Goal: Task Accomplishment & Management: Use online tool/utility

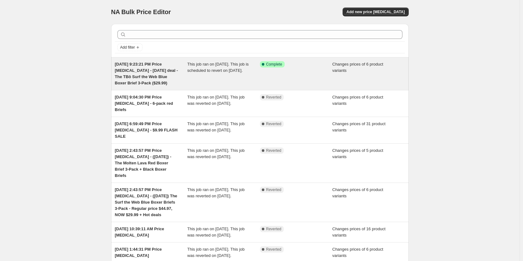
click at [285, 85] on div "Success Complete Complete" at bounding box center [296, 73] width 73 height 25
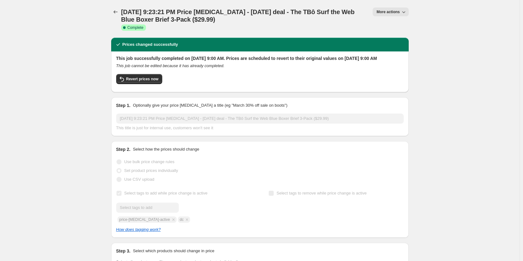
click at [397, 4] on div "[DATE] 9:23:21 PM Price [MEDICAL_DATA] - [DATE] deal - The TBô Surf the Web Blu…" at bounding box center [260, 19] width 298 height 38
click at [398, 9] on button "More actions" at bounding box center [391, 12] width 36 height 9
click at [158, 81] on span "Revert prices now" at bounding box center [142, 78] width 32 height 5
checkbox input "false"
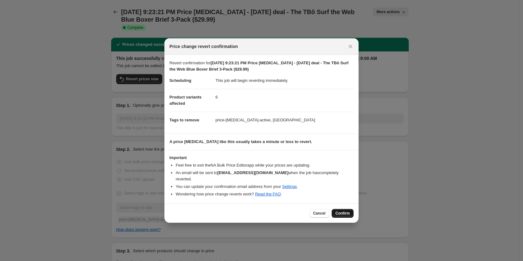
click at [342, 210] on span "Confirm" at bounding box center [342, 212] width 14 height 5
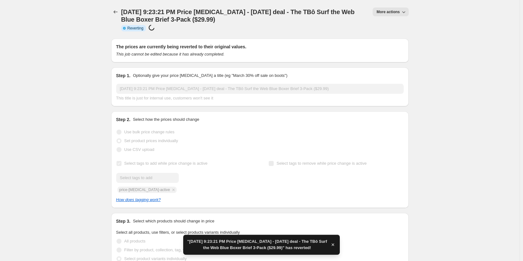
checkbox input "true"
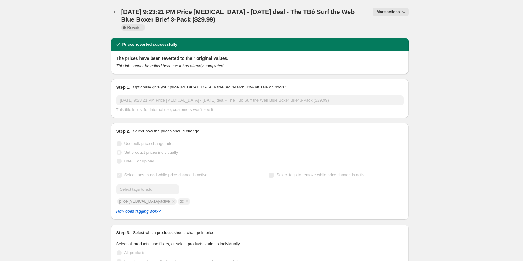
click at [398, 16] on button "More actions" at bounding box center [391, 12] width 36 height 9
click at [406, 23] on span "Copy to new job" at bounding box center [393, 25] width 29 height 5
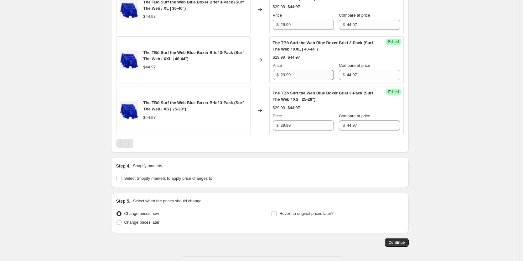
scroll to position [454, 0]
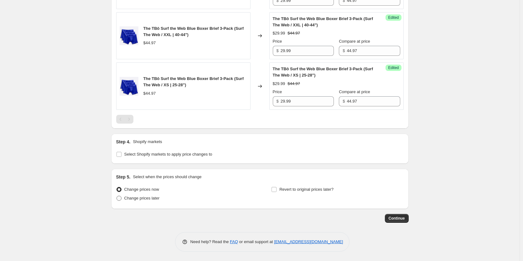
click at [144, 198] on span "Change prices later" at bounding box center [141, 197] width 35 height 5
click at [117, 196] on input "Change prices later" at bounding box center [117, 195] width 0 height 0
radio input "true"
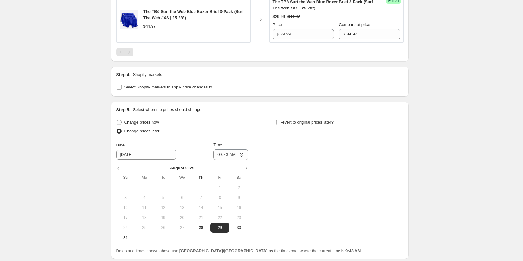
scroll to position [572, 0]
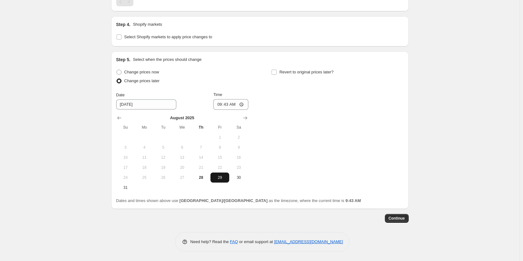
click at [223, 179] on span "29" at bounding box center [220, 177] width 14 height 5
click at [272, 73] on div "Change prices now Change prices later Date [DATE] Time 09:43 [DATE] Su Mo Tu We…" at bounding box center [260, 130] width 288 height 125
click at [274, 72] on input "Revert to original prices later?" at bounding box center [274, 72] width 5 height 5
checkbox input "true"
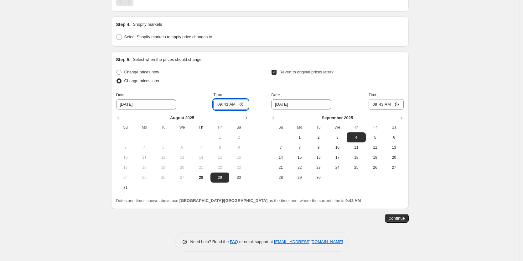
click at [229, 106] on input "09:43" at bounding box center [230, 104] width 35 height 11
type input "09:00"
click at [293, 106] on input "[DATE]" at bounding box center [301, 104] width 60 height 10
click at [398, 103] on input "09:43" at bounding box center [386, 104] width 35 height 11
click at [384, 106] on input "09:43" at bounding box center [386, 104] width 35 height 11
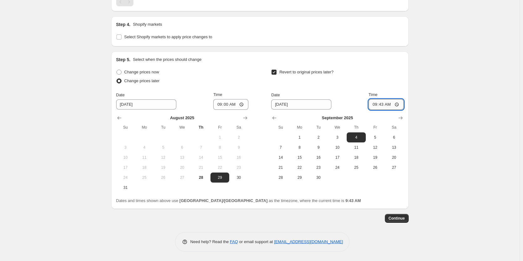
type input "09:00"
click at [278, 118] on icon "Show previous month, August 2025" at bounding box center [274, 118] width 6 height 6
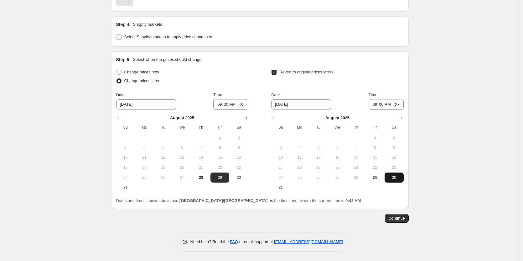
click at [393, 178] on span "30" at bounding box center [394, 177] width 14 height 5
type input "[DATE]"
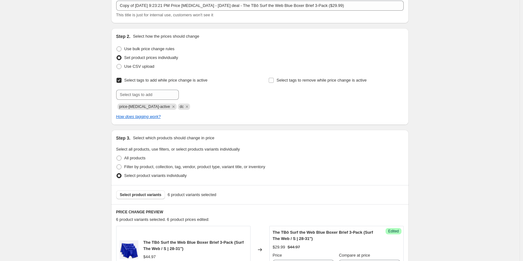
scroll to position [39, 0]
click at [144, 95] on input "text" at bounding box center [147, 95] width 63 height 10
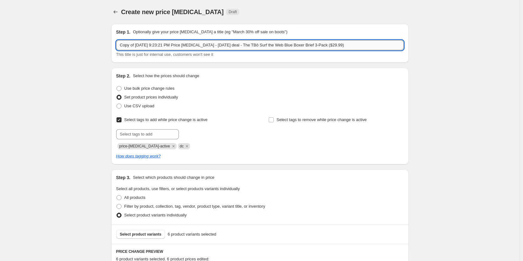
drag, startPoint x: 234, startPoint y: 46, endPoint x: 216, endPoint y: 44, distance: 17.6
click at [216, 44] on input "Copy of [DATE] 9:23:21 PM Price [MEDICAL_DATA] - [DATE] deal - The TBô Surf the…" at bounding box center [260, 45] width 288 height 10
drag, startPoint x: 137, startPoint y: 44, endPoint x: 108, endPoint y: 44, distance: 28.8
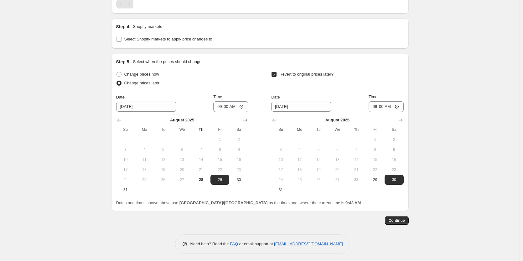
scroll to position [572, 0]
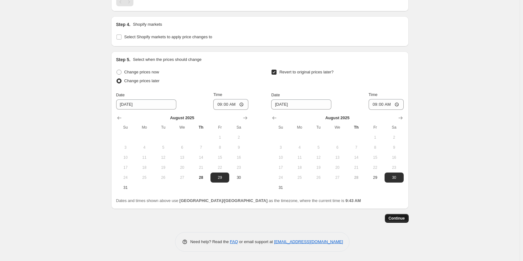
type input "[DATE] 9:23:21 PM Price [MEDICAL_DATA] - [DATE] deal - The TBô Surf the Web Blu…"
click at [402, 221] on span "Continue" at bounding box center [397, 217] width 16 height 5
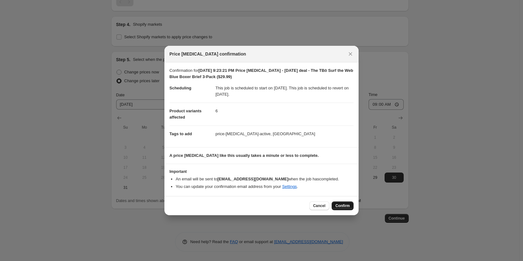
click at [346, 205] on span "Confirm" at bounding box center [342, 205] width 14 height 5
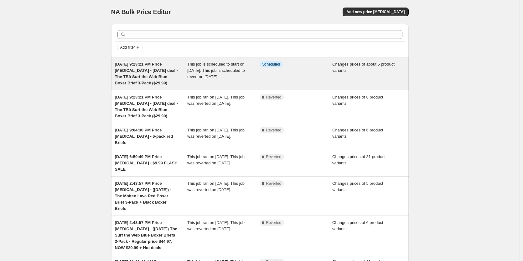
click at [228, 71] on span "This job is scheduled to start on [DATE]. This job is scheduled to revert on [D…" at bounding box center [216, 70] width 58 height 17
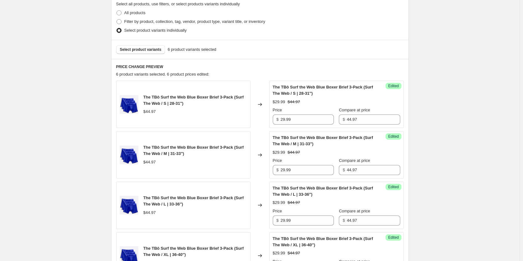
scroll to position [188, 0]
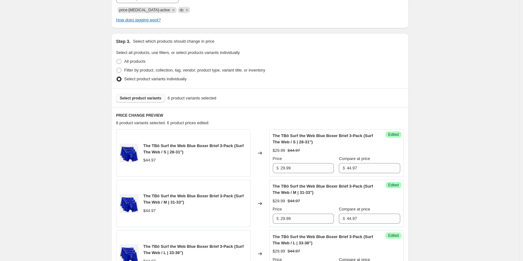
click at [144, 99] on span "Select product variants" at bounding box center [141, 98] width 42 height 5
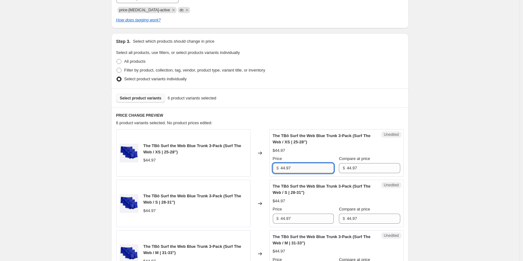
click at [320, 168] on input "44.97" at bounding box center [307, 168] width 53 height 10
type input "29.99"
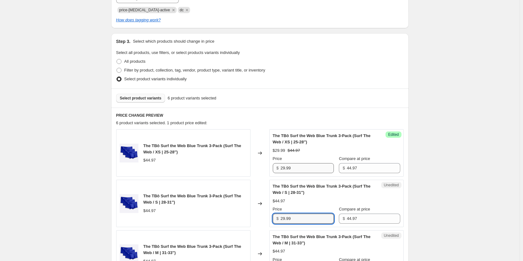
type input "29.99"
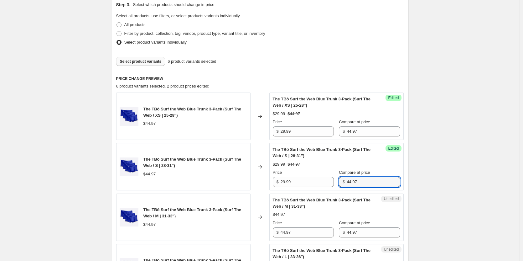
scroll to position [313, 0]
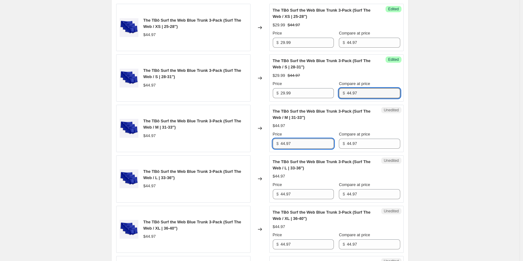
click at [303, 141] on input "44.97" at bounding box center [307, 143] width 53 height 10
type input "29.99"
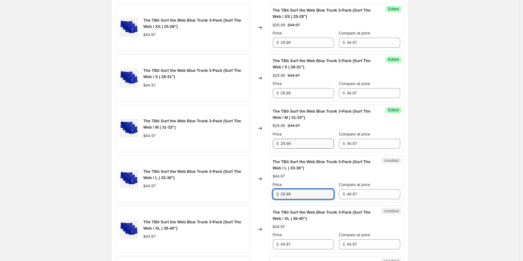
type input "29.99"
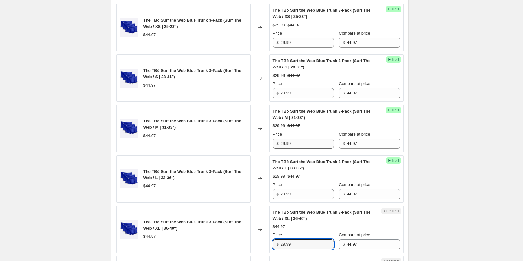
type input "29.99"
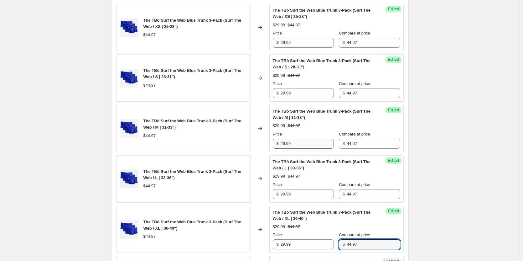
scroll to position [477, 0]
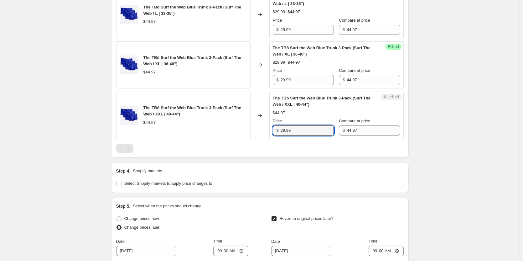
type input "29.99"
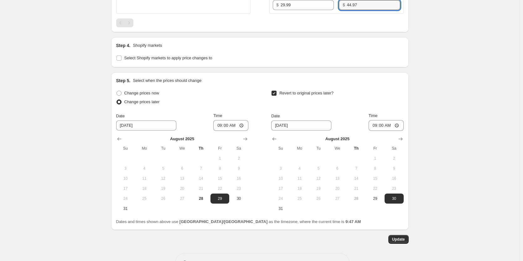
scroll to position [624, 0]
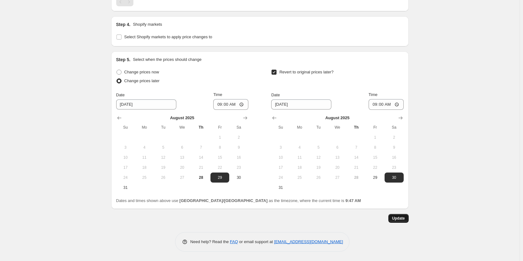
click at [394, 215] on button "Update" at bounding box center [398, 218] width 20 height 9
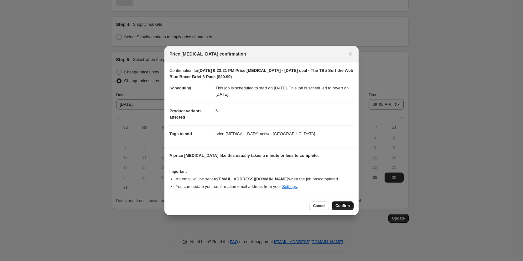
click at [343, 204] on span "Confirm" at bounding box center [342, 205] width 14 height 5
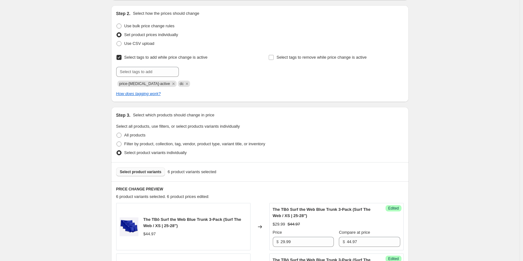
scroll to position [125, 0]
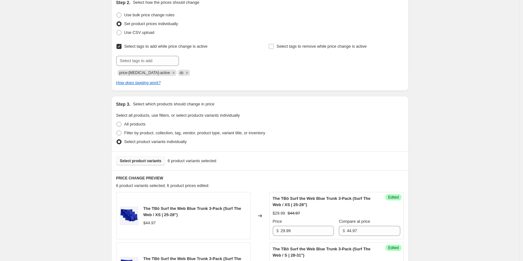
click at [156, 157] on button "Select product variants" at bounding box center [140, 160] width 49 height 9
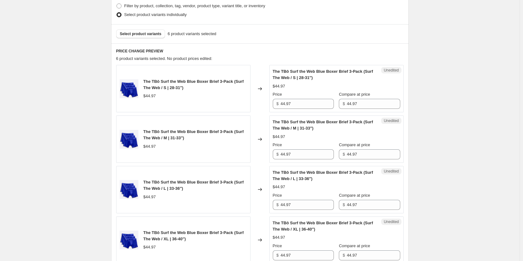
scroll to position [251, 0]
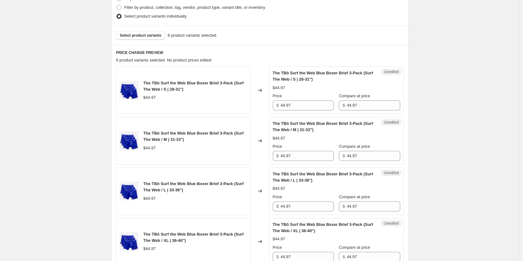
click at [303, 96] on div "Price" at bounding box center [303, 96] width 61 height 6
click at [303, 109] on input "44.97" at bounding box center [307, 105] width 53 height 10
type input "29.99"
type input "0"
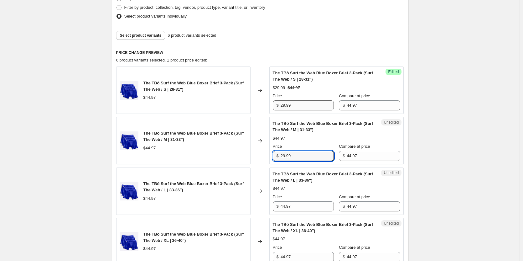
type input "29.99"
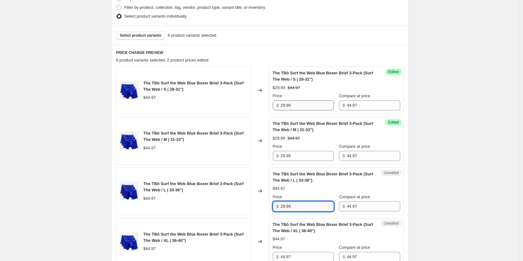
type input "29.99"
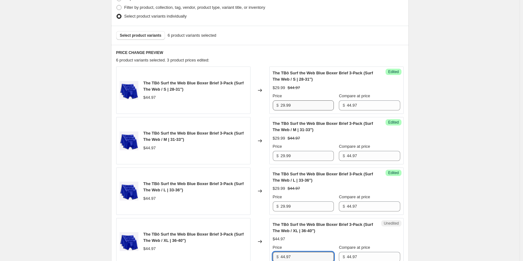
scroll to position [252, 0]
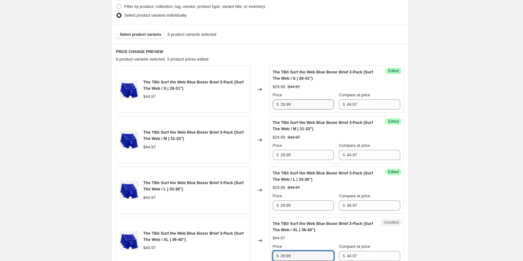
type input "29.99"
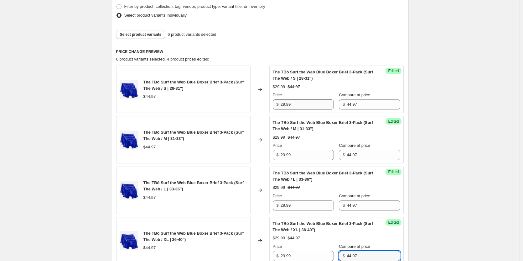
scroll to position [427, 0]
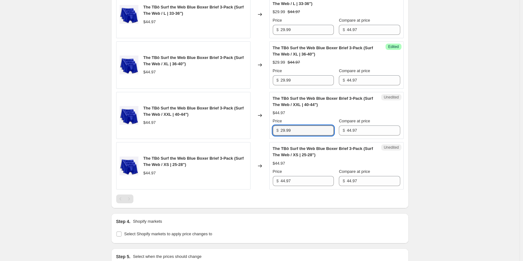
type input "29.99"
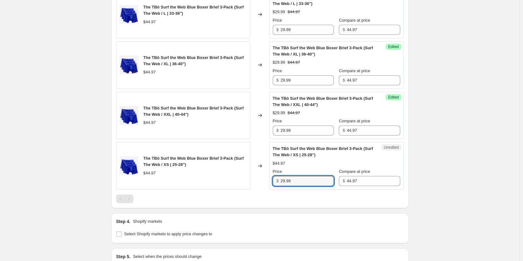
type input "29.99"
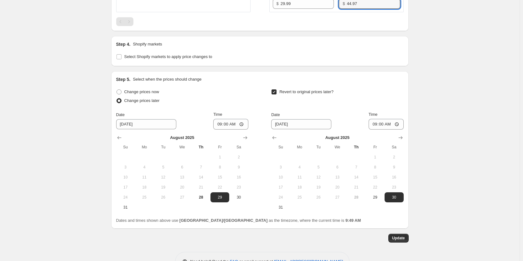
scroll to position [624, 0]
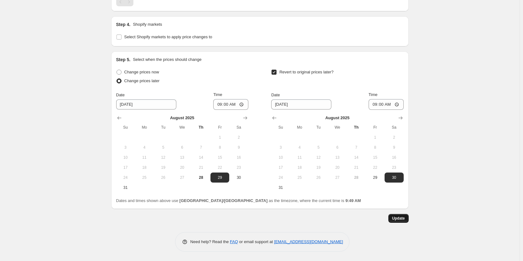
click at [397, 220] on span "Update" at bounding box center [398, 217] width 13 height 5
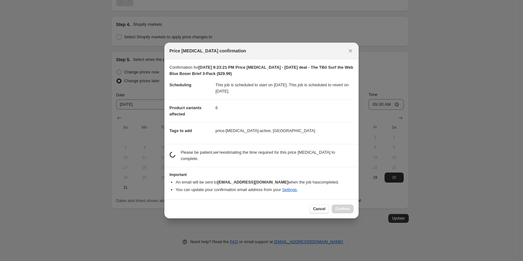
scroll to position [0, 0]
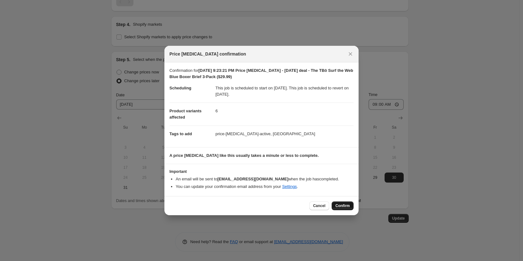
click at [343, 203] on button "Confirm" at bounding box center [343, 205] width 22 height 9
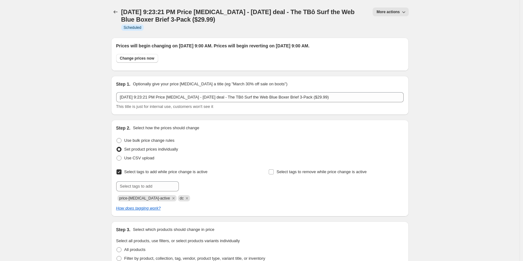
click at [117, 17] on div at bounding box center [116, 19] width 10 height 23
click at [117, 13] on icon "Price change jobs" at bounding box center [115, 12] width 6 height 6
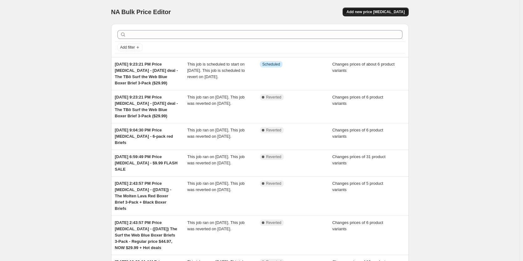
click at [392, 8] on button "Add new price [MEDICAL_DATA]" at bounding box center [376, 12] width 66 height 9
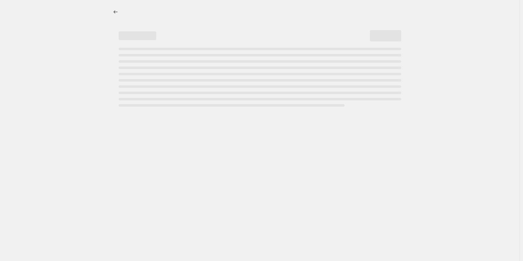
select select "percentage"
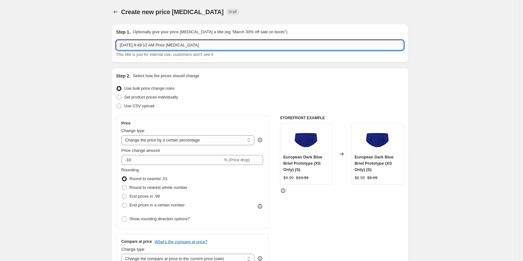
click at [217, 44] on input "Aug 28, 2025, 9:49:12 AM Price change job" at bounding box center [260, 45] width 288 height 10
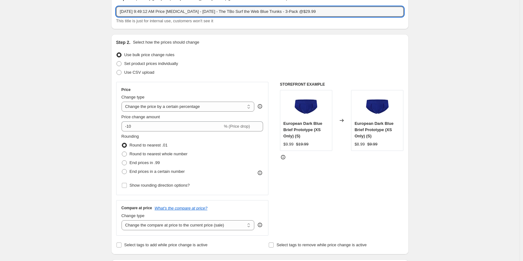
scroll to position [31, 0]
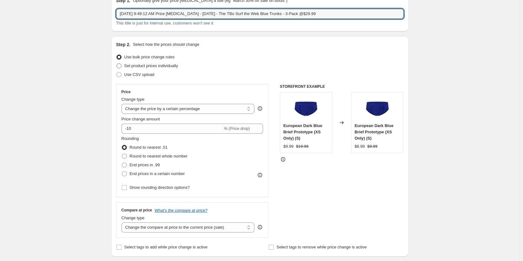
type input "Aug 28, 2025, 9:49:12 AM Price change job - Sunday - The TBo Surf the Web Blue …"
click at [150, 64] on span "Set product prices individually" at bounding box center [151, 65] width 54 height 5
click at [117, 64] on input "Set product prices individually" at bounding box center [117, 63] width 0 height 0
radio input "true"
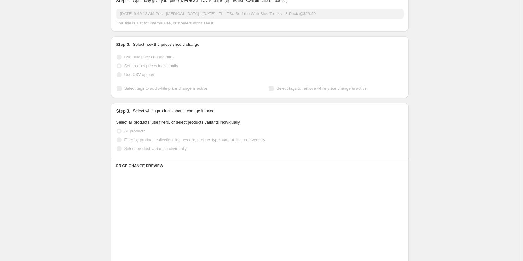
scroll to position [63, 0]
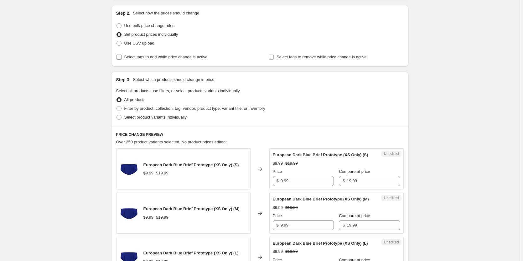
click at [192, 58] on span "Select tags to add while price change is active" at bounding box center [165, 57] width 83 height 5
click at [122, 58] on input "Select tags to add while price change is active" at bounding box center [119, 57] width 5 height 5
checkbox input "true"
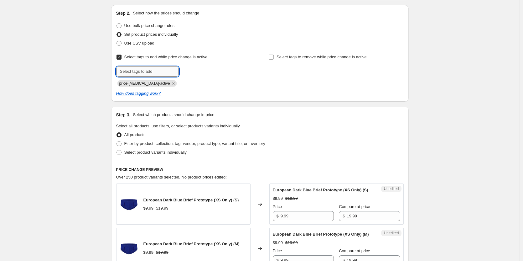
click at [151, 71] on input "text" at bounding box center [147, 71] width 63 height 10
type input "dc"
click at [200, 71] on button "Add dc" at bounding box center [190, 70] width 20 height 9
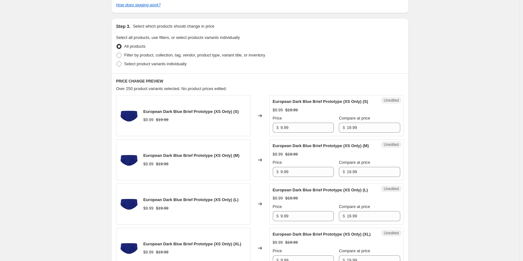
scroll to position [157, 0]
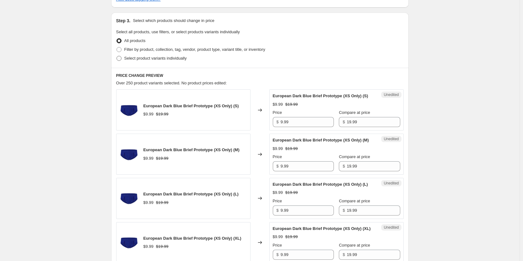
click at [142, 57] on span "Select product variants individually" at bounding box center [155, 58] width 62 height 5
click at [117, 56] on input "Select product variants individually" at bounding box center [117, 56] width 0 height 0
radio input "true"
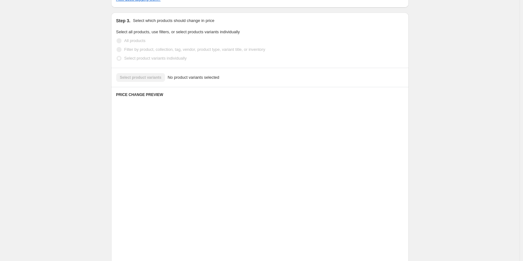
scroll to position [138, 0]
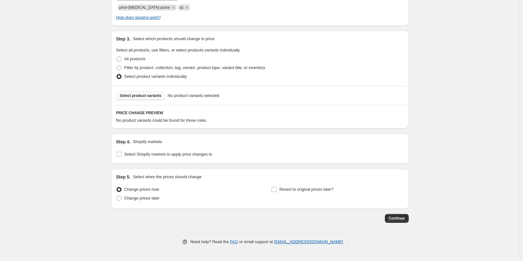
click at [153, 95] on span "Select product variants" at bounding box center [141, 95] width 42 height 5
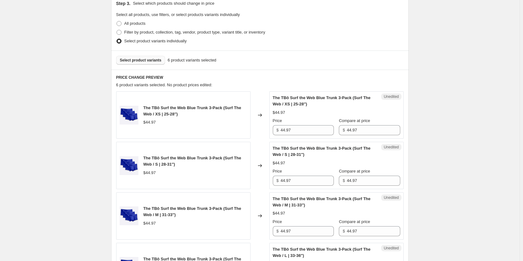
scroll to position [201, 0]
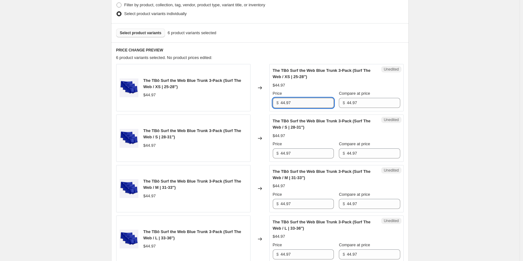
click at [297, 100] on input "44.97" at bounding box center [307, 103] width 53 height 10
type input "29.99"
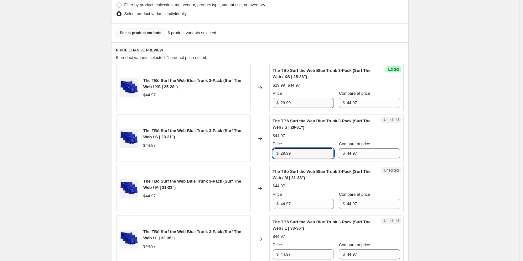
type input "29.99"
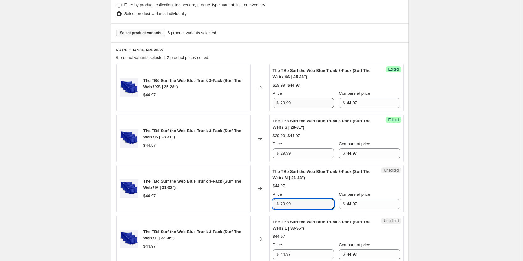
type input "29.99"
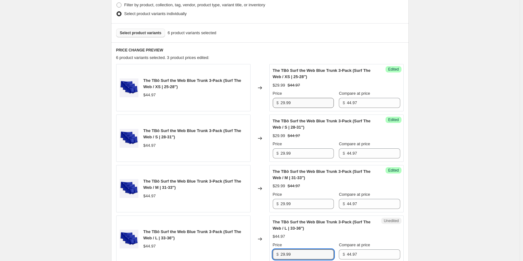
type input "29.99"
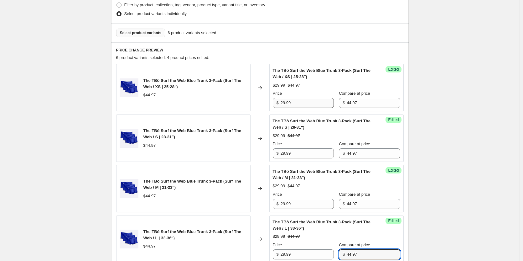
scroll to position [375, 0]
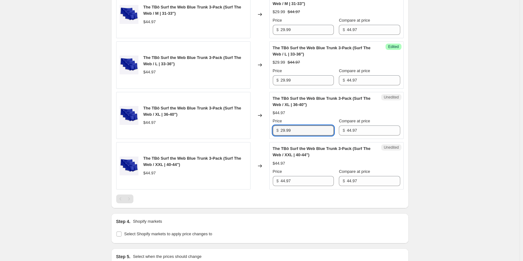
type input "29.99"
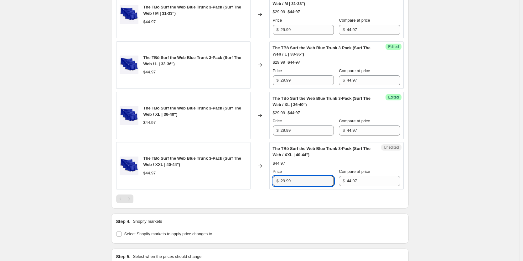
type input "29.99"
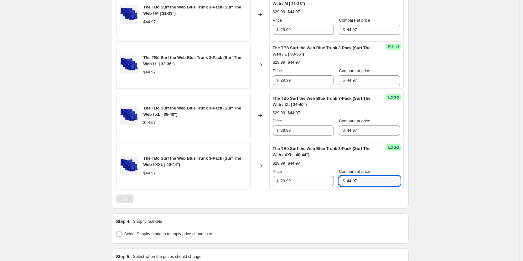
scroll to position [454, 0]
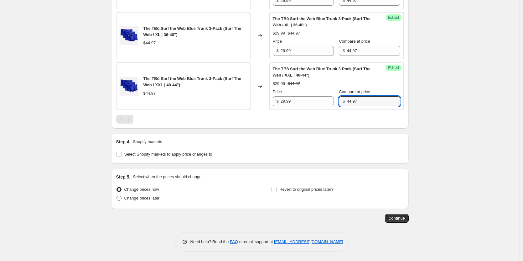
click at [152, 199] on span "Change prices later" at bounding box center [141, 197] width 35 height 5
click at [117, 196] on input "Change prices later" at bounding box center [117, 195] width 0 height 0
radio input "true"
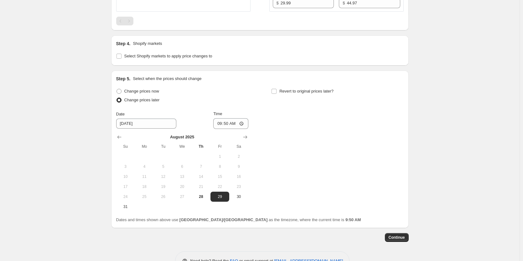
scroll to position [572, 0]
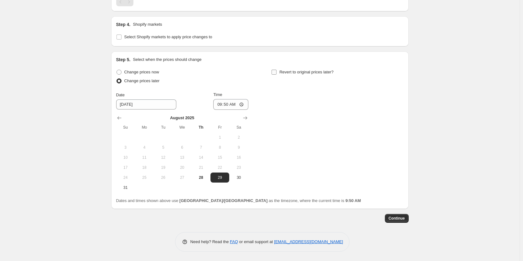
click at [293, 73] on span "Revert to original prices later?" at bounding box center [306, 72] width 54 height 5
click at [277, 73] on input "Revert to original prices later?" at bounding box center [274, 72] width 5 height 5
checkbox input "true"
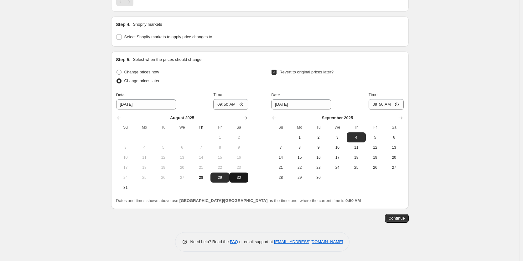
click at [246, 175] on span "30" at bounding box center [239, 177] width 14 height 5
type input "[DATE]"
click at [230, 103] on input "09:50" at bounding box center [230, 104] width 35 height 11
type input "09:00"
click at [272, 118] on button "Show previous month, August 2025" at bounding box center [274, 117] width 9 height 9
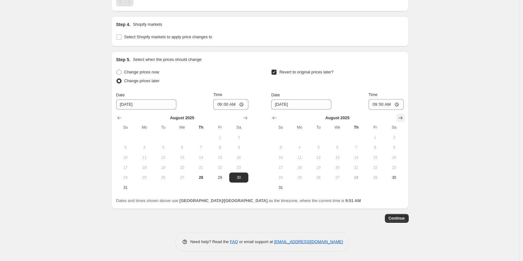
click at [404, 117] on icon "Show next month, September 2025" at bounding box center [400, 118] width 6 height 6
click at [301, 138] on span "1" at bounding box center [300, 137] width 14 height 5
type input "9/1/2025"
click at [389, 105] on input "09:50" at bounding box center [386, 104] width 35 height 11
type input "09:00"
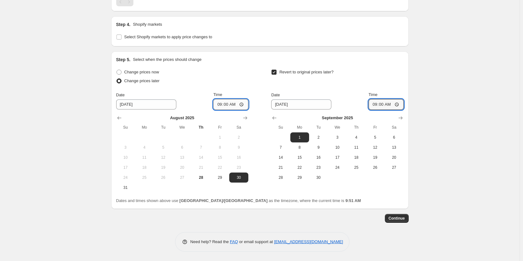
click at [244, 104] on input "09:00" at bounding box center [230, 104] width 35 height 11
click at [250, 66] on div "Step 5. Select when the prices should change Change prices now Change prices la…" at bounding box center [260, 129] width 288 height 147
click at [247, 118] on icon "Show next month, September 2025" at bounding box center [245, 118] width 6 height 6
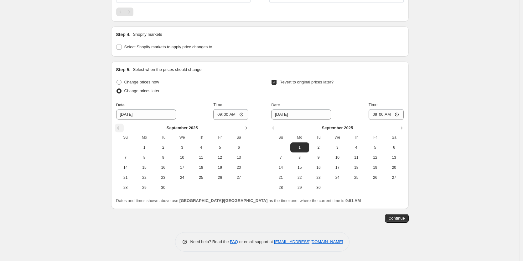
click at [122, 129] on icon "Show previous month, August 2025" at bounding box center [119, 128] width 6 height 6
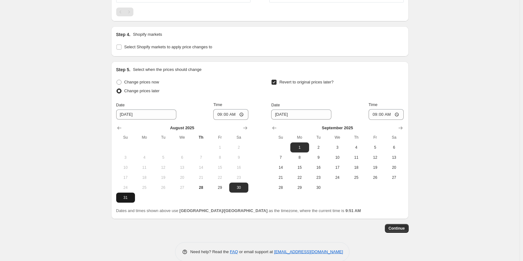
click at [127, 198] on span "31" at bounding box center [126, 197] width 14 height 5
type input "8/31/2025"
click at [399, 225] on button "Continue" at bounding box center [397, 228] width 24 height 9
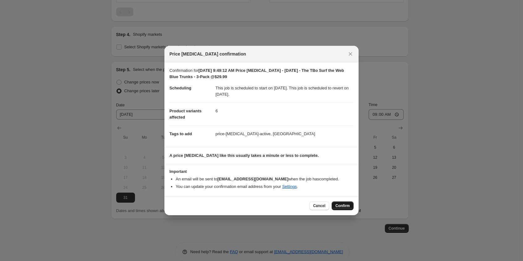
click at [348, 206] on span "Confirm" at bounding box center [342, 205] width 14 height 5
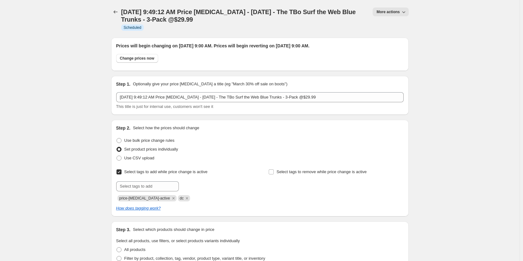
scroll to position [562, 0]
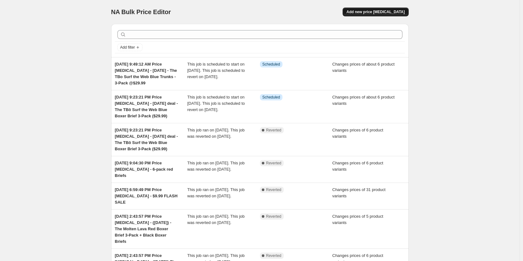
click at [394, 10] on span "Add new price [MEDICAL_DATA]" at bounding box center [375, 11] width 58 height 5
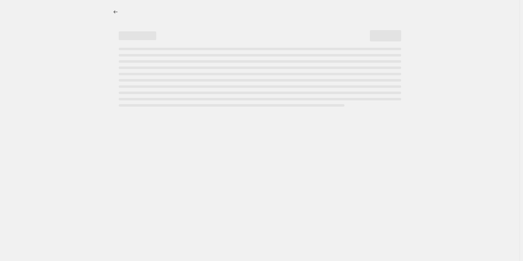
select select "percentage"
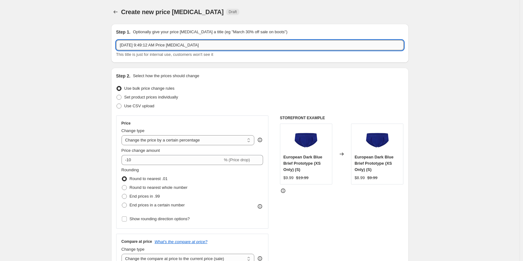
click at [206, 44] on input "Aug 28, 2025, 9:49:12 AM Price change job" at bounding box center [260, 45] width 288 height 10
paste input "The Black Briefs 3-Pack (The OG You Can’t Quit)"
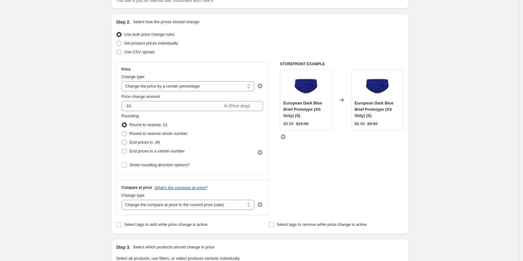
scroll to position [63, 0]
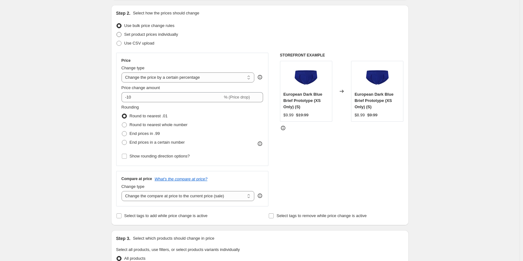
type input "Aug 28, 2025, 9:49:12 AM Price change job - Saturday - The Black Briefs 3-Pack …"
click at [141, 33] on span "Set product prices individually" at bounding box center [151, 34] width 54 height 5
click at [117, 32] on input "Set product prices individually" at bounding box center [117, 32] width 0 height 0
radio input "true"
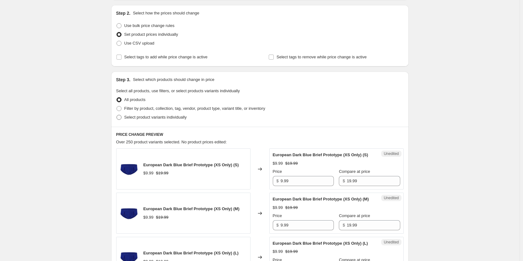
click at [144, 120] on label "Select product variants individually" at bounding box center [151, 117] width 70 height 9
click at [117, 115] on input "Select product variants individually" at bounding box center [117, 115] width 0 height 0
radio input "true"
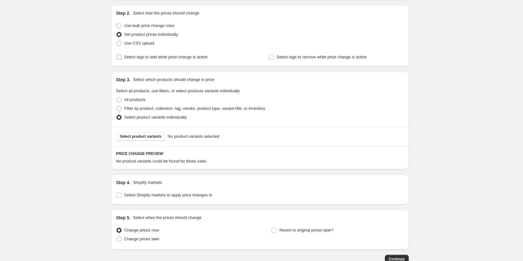
click at [154, 59] on span "Select tags to add while price change is active" at bounding box center [165, 57] width 83 height 5
click at [122, 59] on input "Select tags to add while price change is active" at bounding box center [119, 57] width 5 height 5
checkbox input "true"
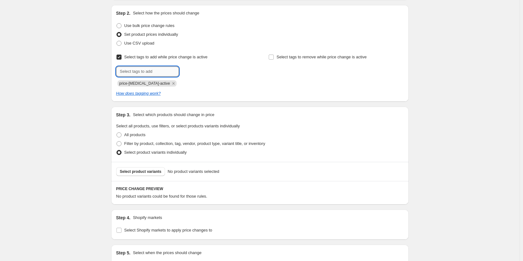
click at [160, 73] on input "text" at bounding box center [147, 71] width 63 height 10
type input "dc"
click at [196, 71] on span "dc" at bounding box center [194, 71] width 4 height 4
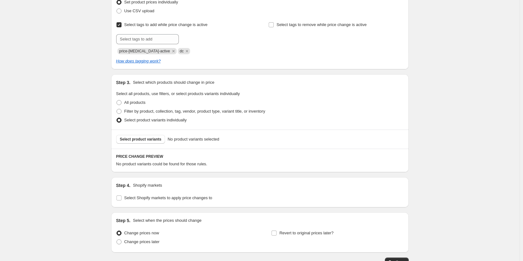
scroll to position [138, 0]
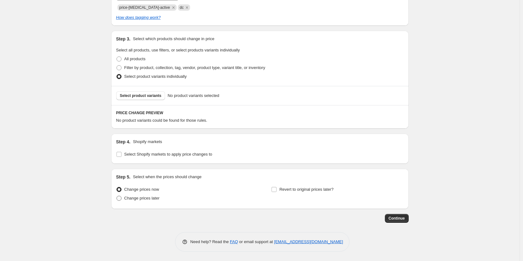
click at [144, 199] on span "Change prices later" at bounding box center [141, 197] width 35 height 5
click at [117, 196] on input "Change prices later" at bounding box center [117, 195] width 0 height 0
radio input "true"
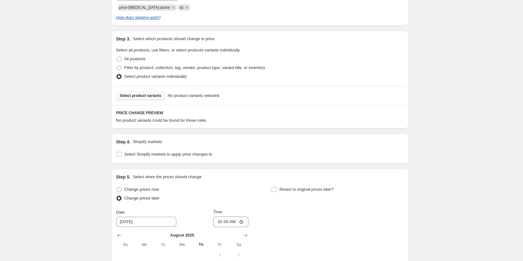
click at [148, 97] on span "Select product variants" at bounding box center [141, 95] width 42 height 5
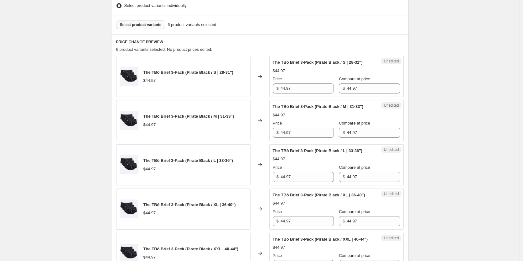
scroll to position [232, 0]
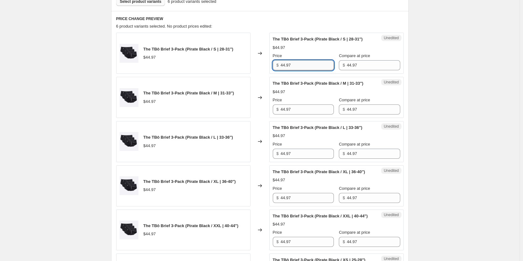
click at [302, 64] on input "44.97" at bounding box center [307, 65] width 53 height 10
type input "29.99"
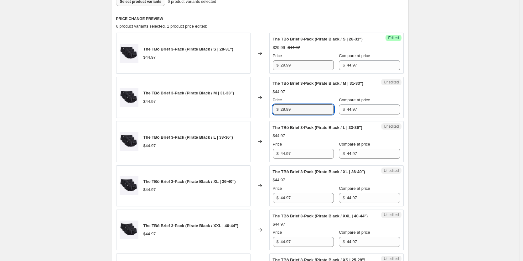
type input "29.99"
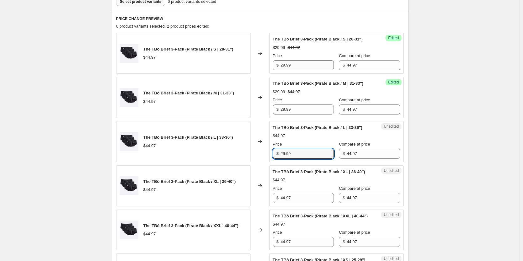
type input "29.99"
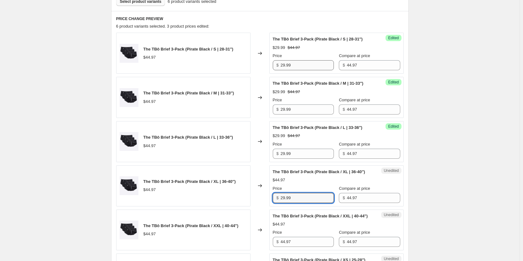
type input "29.99"
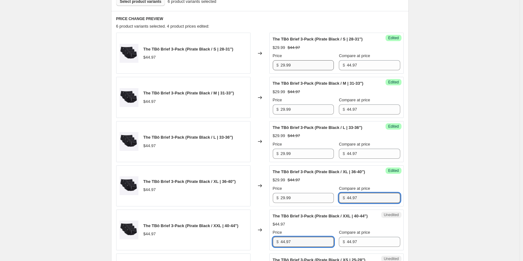
scroll to position [237, 0]
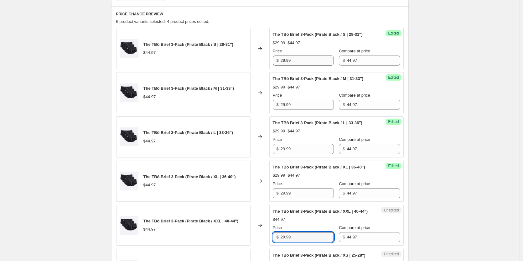
type input "29.99"
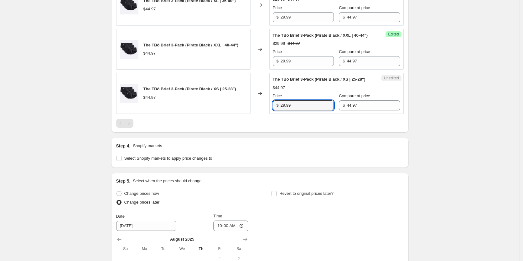
type input "29.99"
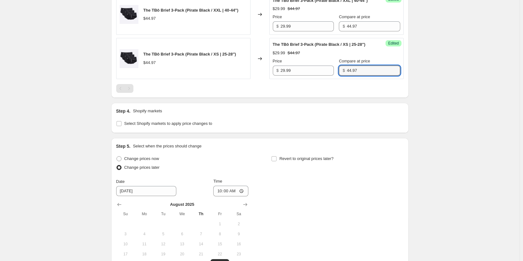
scroll to position [507, 0]
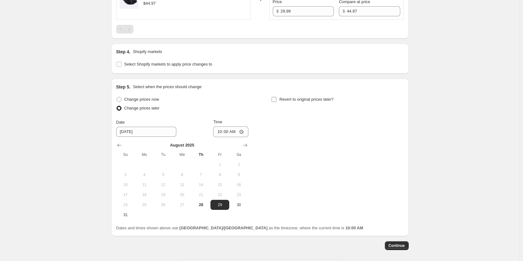
click at [319, 101] on span "Revert to original prices later?" at bounding box center [306, 99] width 54 height 5
click at [277, 102] on input "Revert to original prices later?" at bounding box center [274, 99] width 5 height 5
checkbox input "true"
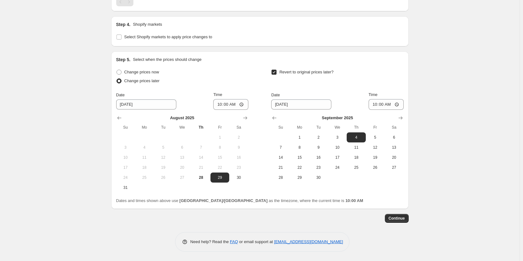
scroll to position [538, 0]
click at [239, 180] on span "30" at bounding box center [239, 177] width 14 height 5
type input "[DATE]"
click at [275, 119] on icon "Show previous month, August 2025" at bounding box center [275, 117] width 4 height 3
click at [280, 192] on button "31" at bounding box center [280, 187] width 19 height 10
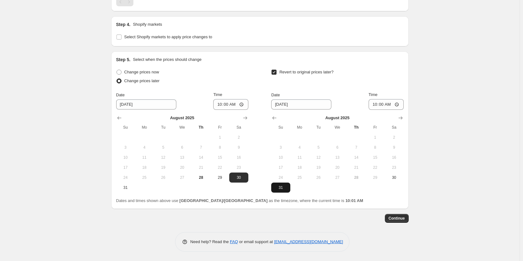
type input "8/31/2025"
click at [230, 110] on input "10:00" at bounding box center [230, 104] width 35 height 11
type input "09:00"
click at [384, 110] on input "10:00" at bounding box center [386, 104] width 35 height 11
type input "09:00"
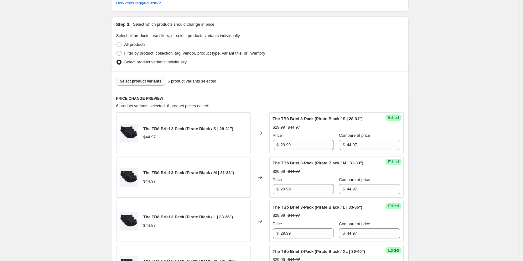
scroll to position [219, 0]
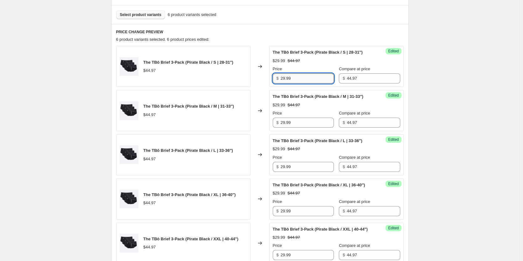
click at [307, 79] on input "29.99" at bounding box center [307, 78] width 53 height 10
type input "29.97"
click at [305, 127] on input "29.99" at bounding box center [307, 122] width 53 height 10
type input "29.97"
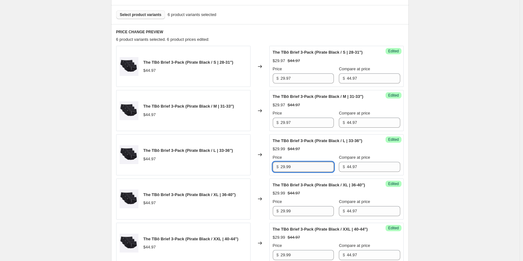
click at [304, 172] on input "29.99" at bounding box center [307, 167] width 53 height 10
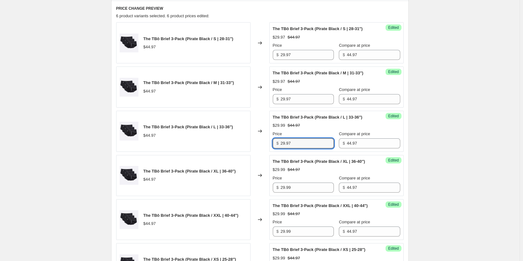
scroll to position [282, 0]
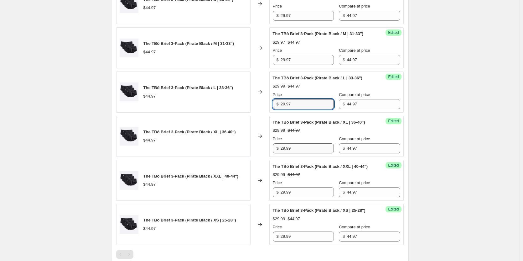
type input "29.97"
click at [302, 153] on input "29.99" at bounding box center [307, 148] width 53 height 10
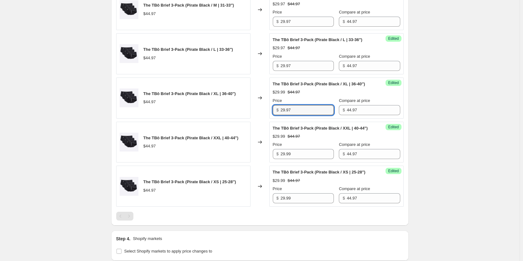
scroll to position [345, 0]
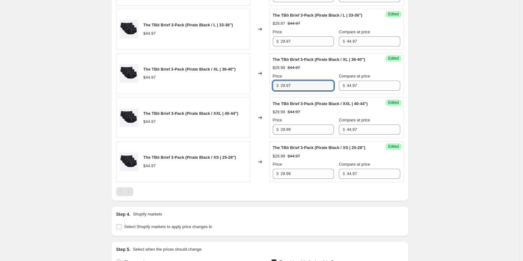
type input "29.97"
drag, startPoint x: 297, startPoint y: 141, endPoint x: 299, endPoint y: 149, distance: 8.7
click at [298, 134] on div "Price $ 29.99" at bounding box center [303, 126] width 61 height 18
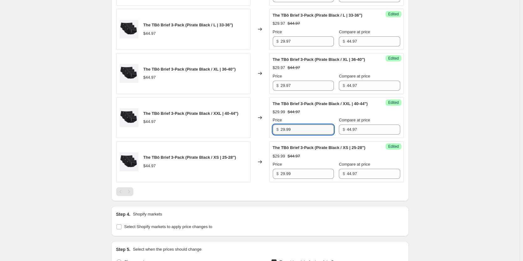
click at [299, 134] on input "29.99" at bounding box center [307, 129] width 53 height 10
type input "29.97"
click at [297, 179] on input "29.99" at bounding box center [307, 174] width 53 height 10
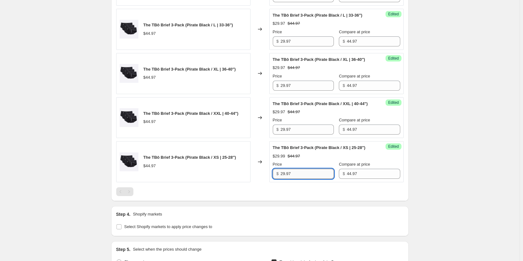
type input "29.97"
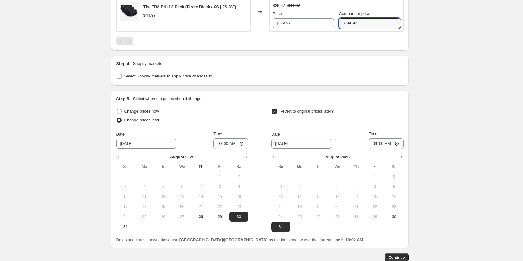
scroll to position [559, 0]
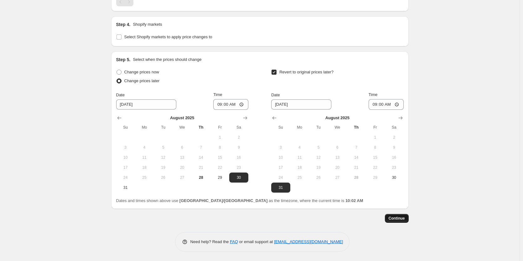
click at [403, 220] on span "Continue" at bounding box center [397, 217] width 16 height 5
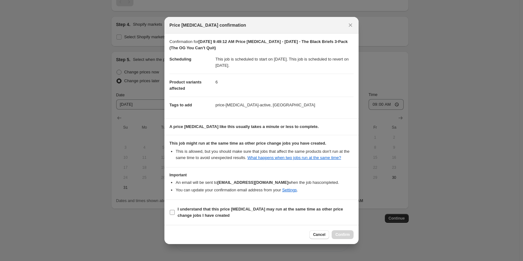
click at [171, 210] on input "I understand that this price change job may run at the same time as other price…" at bounding box center [172, 212] width 5 height 5
checkbox input "true"
click at [343, 238] on button "Confirm" at bounding box center [343, 234] width 22 height 9
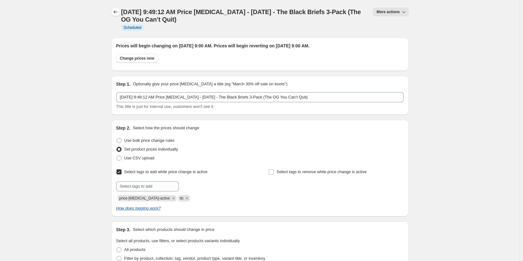
click at [118, 12] on icon "Price change jobs" at bounding box center [115, 12] width 6 height 6
